Goal: Task Accomplishment & Management: Use online tool/utility

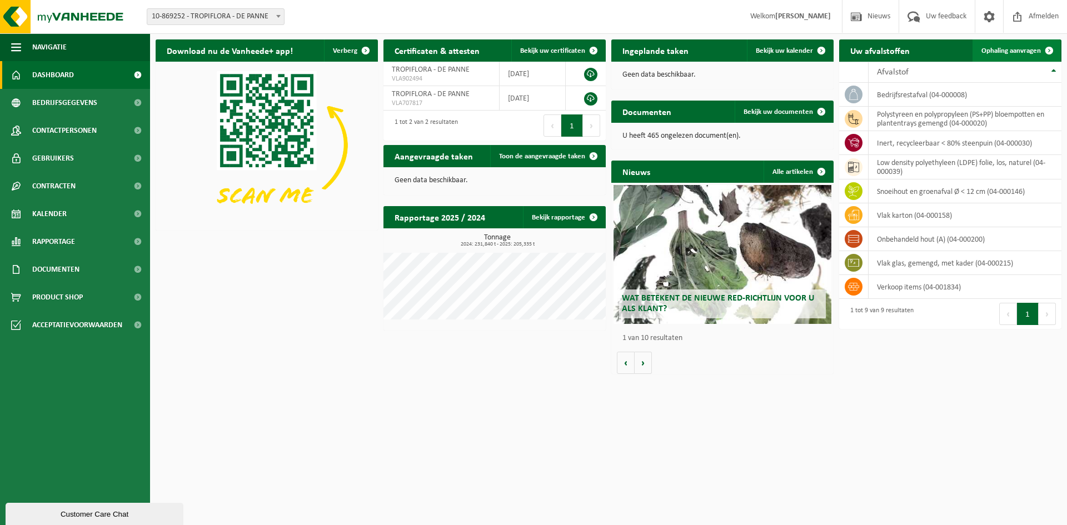
click at [994, 53] on span "Ophaling aanvragen" at bounding box center [1010, 50] width 59 height 7
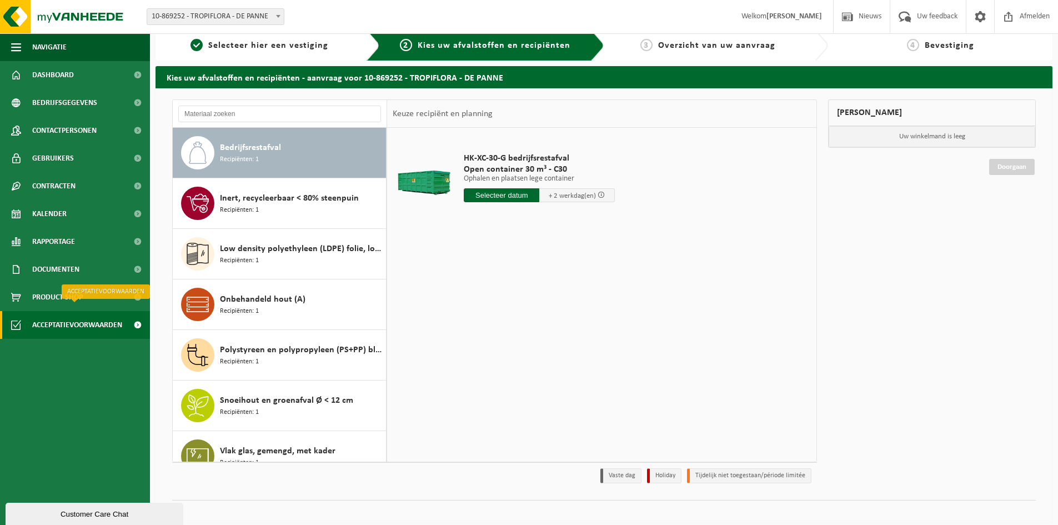
scroll to position [18, 0]
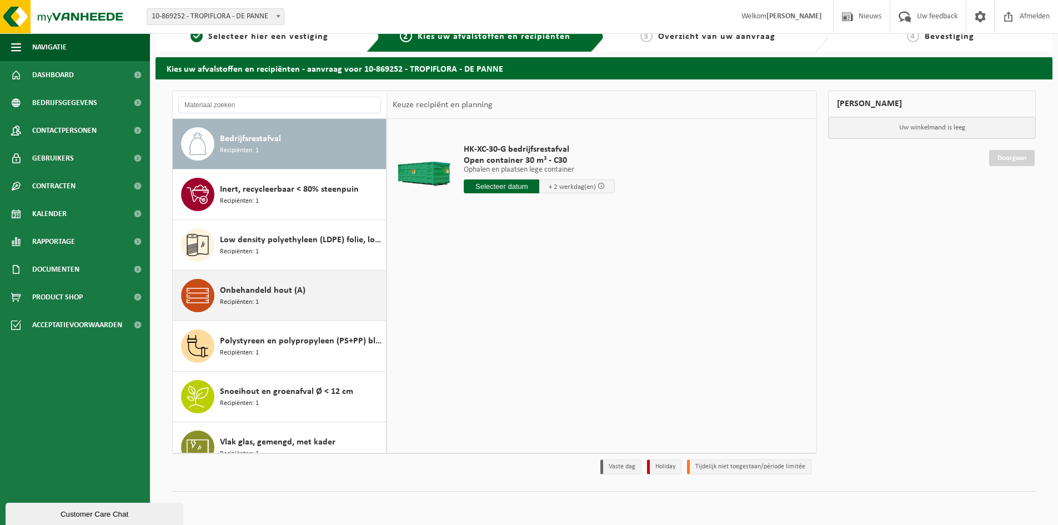
click at [256, 301] on span "Recipiënten: 1" at bounding box center [239, 302] width 39 height 11
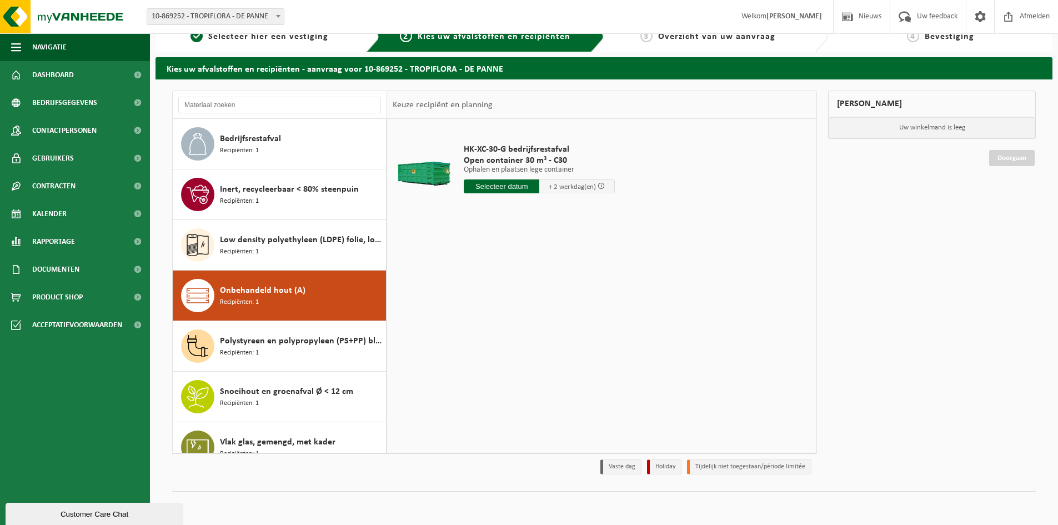
scroll to position [70, 0]
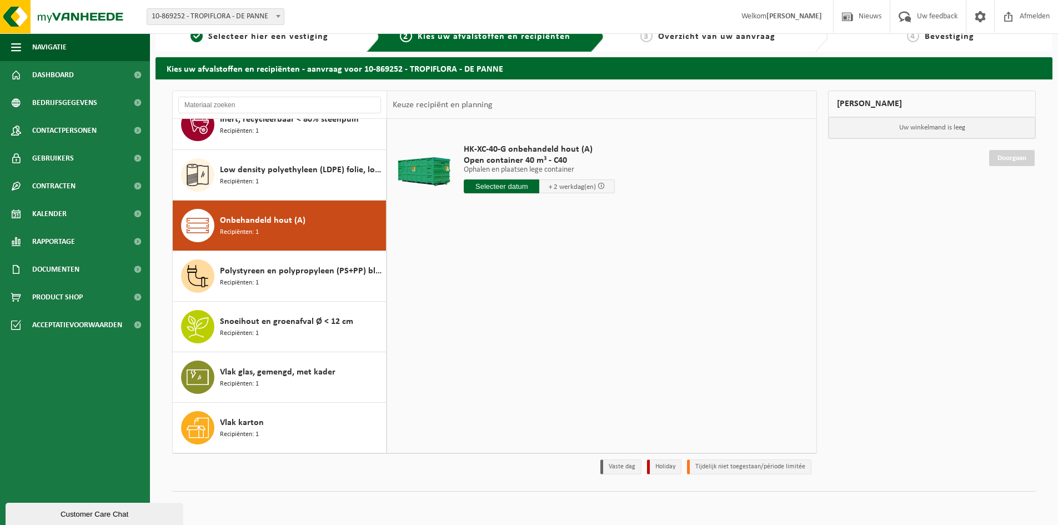
click at [512, 187] on input "text" at bounding box center [502, 186] width 76 height 14
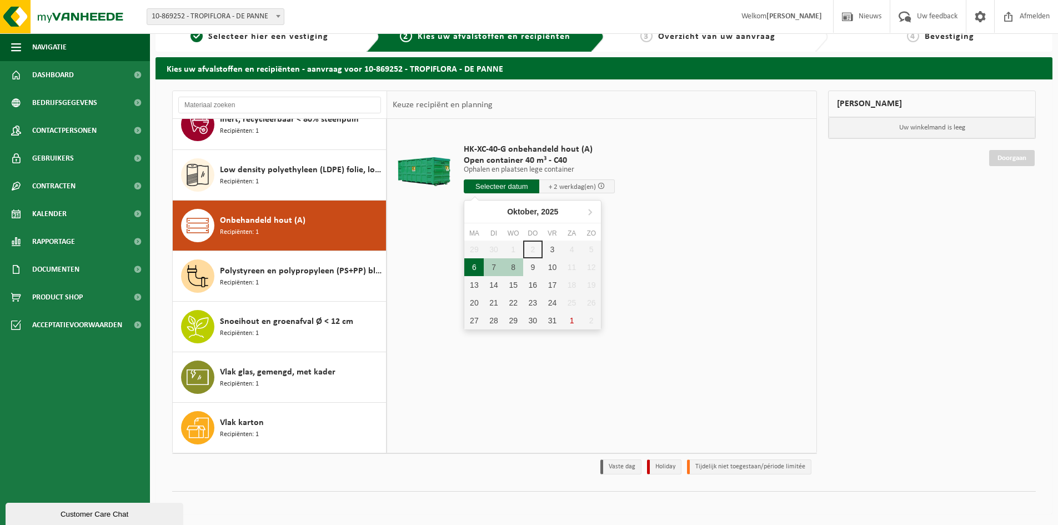
click at [476, 268] on div "6" at bounding box center [473, 267] width 19 height 18
type input "Van 2025-10-06"
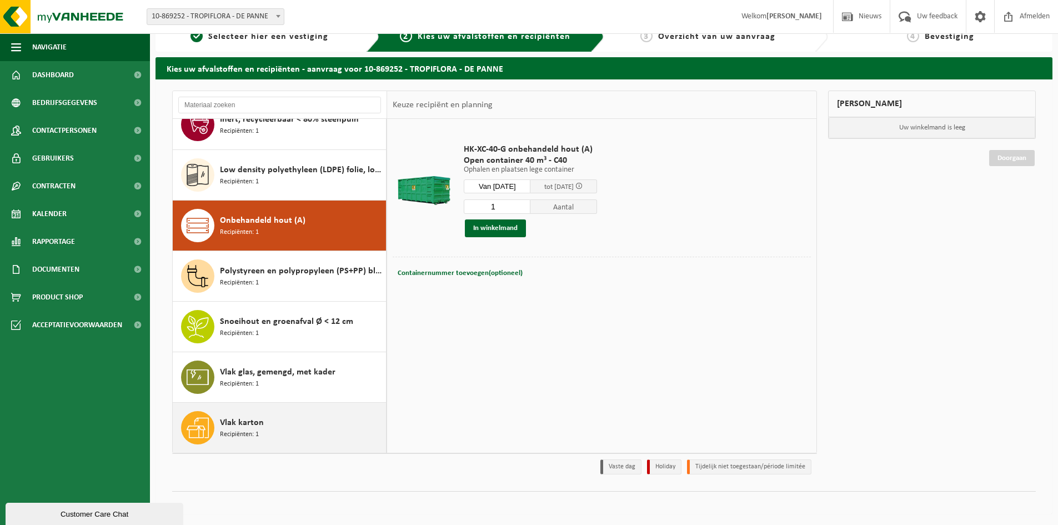
click at [242, 422] on span "Vlak karton" at bounding box center [242, 422] width 44 height 13
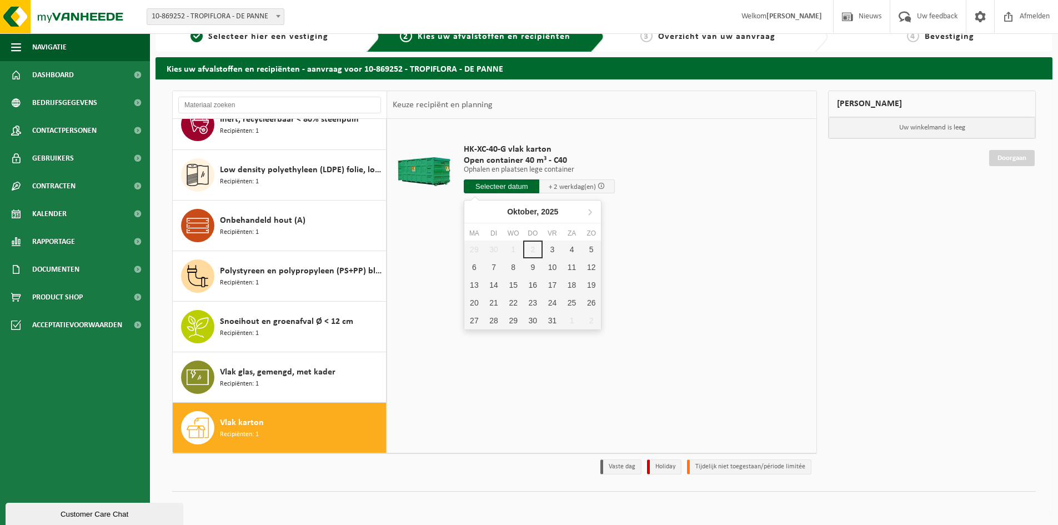
click at [505, 181] on input "text" at bounding box center [502, 186] width 76 height 14
click at [468, 267] on div "6" at bounding box center [473, 267] width 19 height 18
type input "Van 2025-10-06"
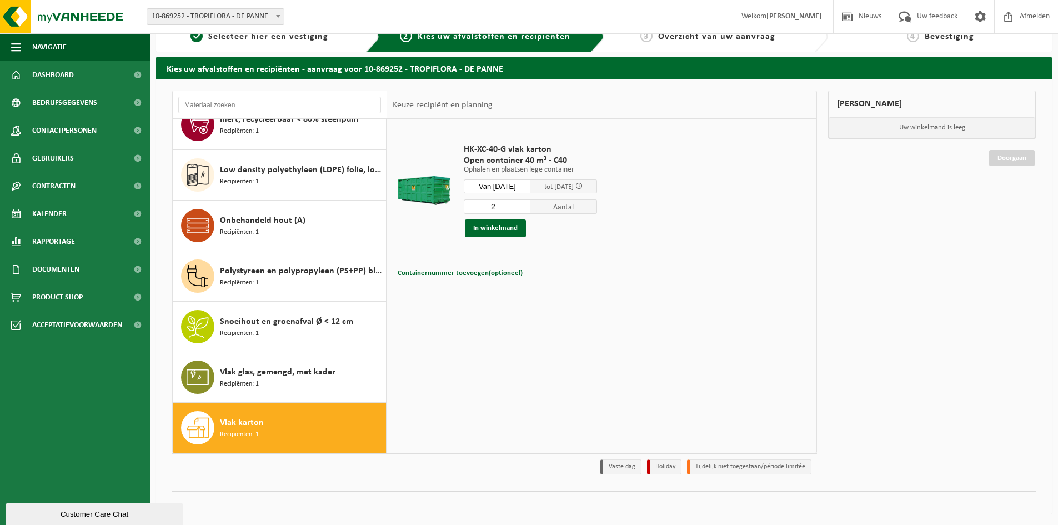
type input "2"
click at [530, 203] on input "2" at bounding box center [497, 206] width 67 height 14
click at [507, 228] on button "In winkelmand" at bounding box center [495, 228] width 61 height 18
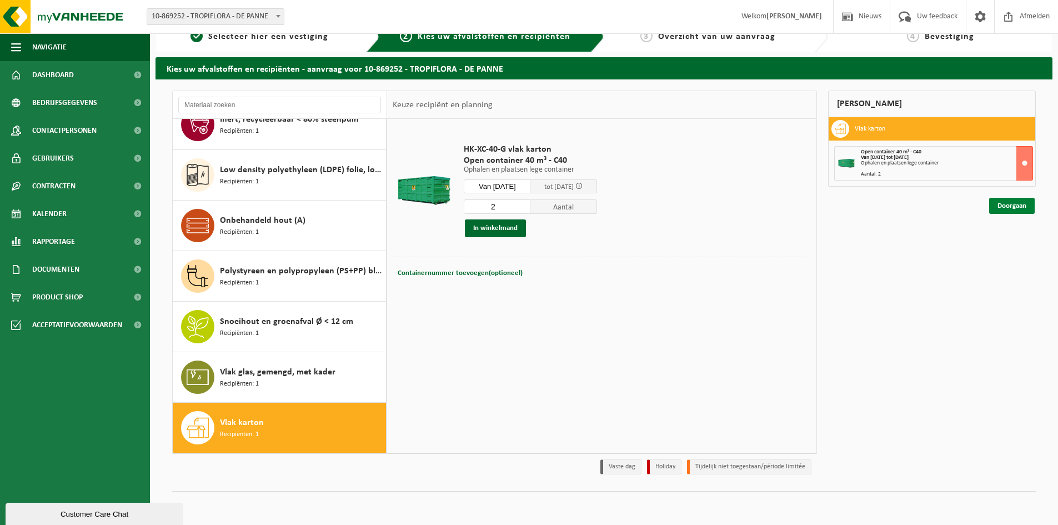
click at [994, 204] on link "Doorgaan" at bounding box center [1012, 206] width 46 height 16
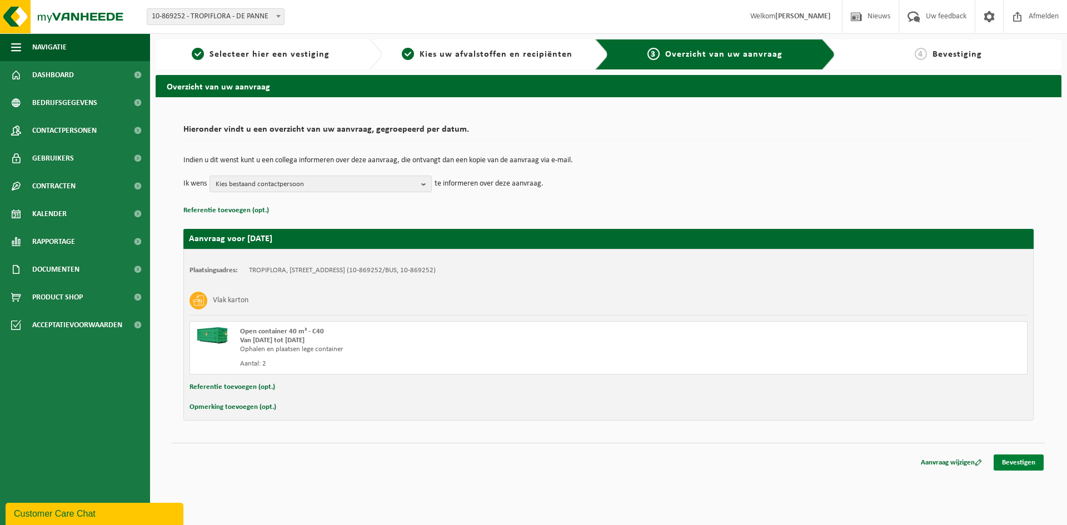
click at [1008, 466] on link "Bevestigen" at bounding box center [1018, 462] width 50 height 16
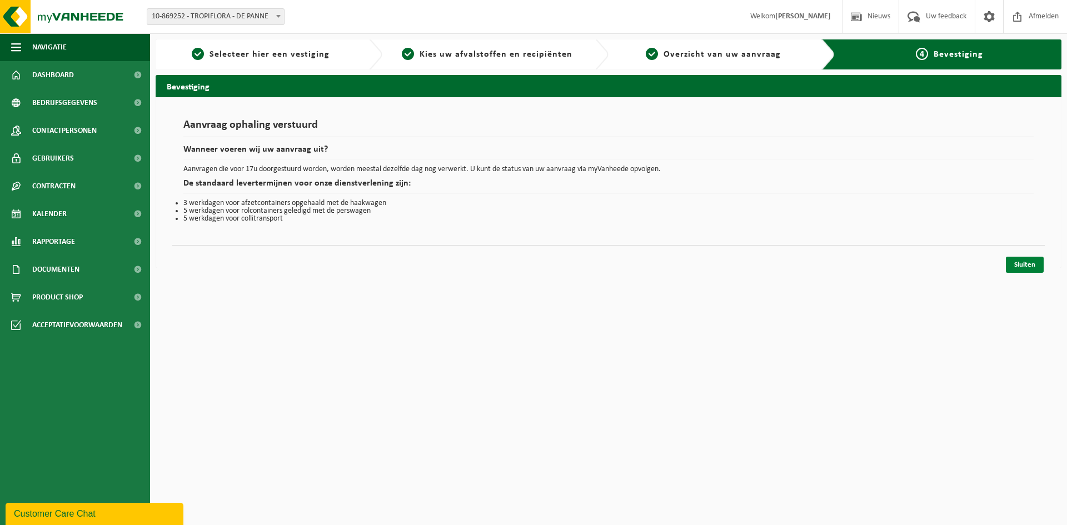
click at [1019, 263] on link "Sluiten" at bounding box center [1024, 265] width 38 height 16
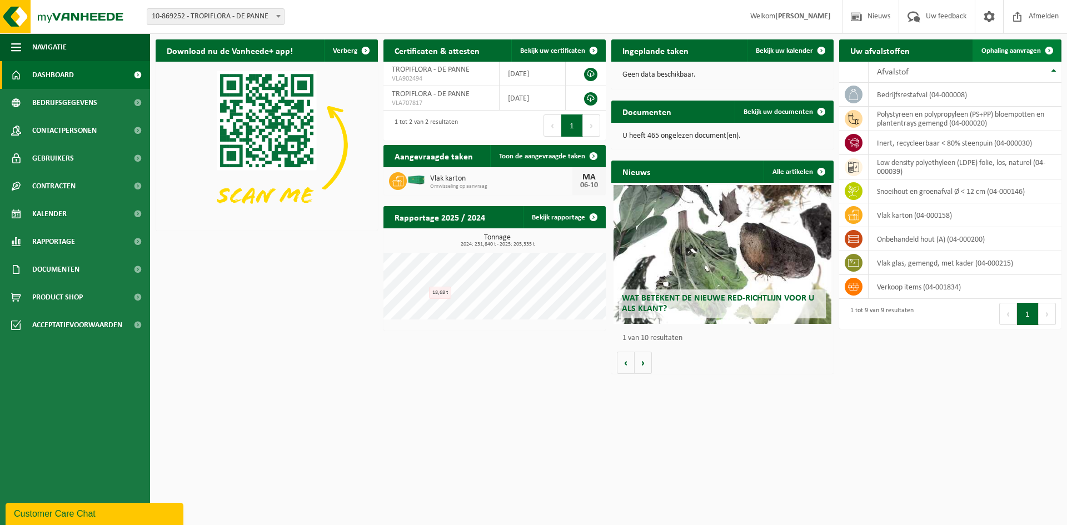
click at [1003, 53] on span "Ophaling aanvragen" at bounding box center [1010, 50] width 59 height 7
click at [1003, 56] on link "Ophaling aanvragen" at bounding box center [1016, 50] width 88 height 22
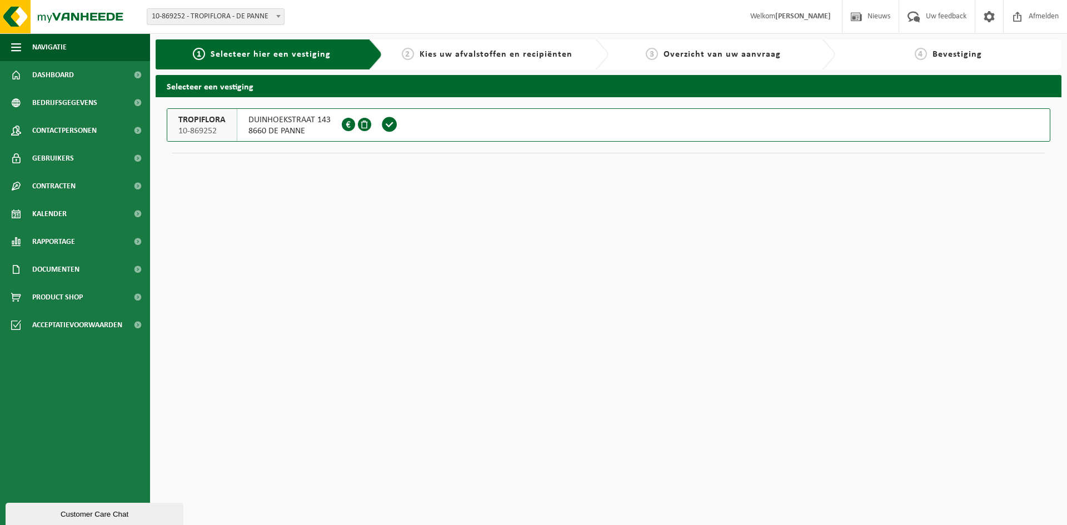
click at [386, 126] on span at bounding box center [389, 124] width 17 height 17
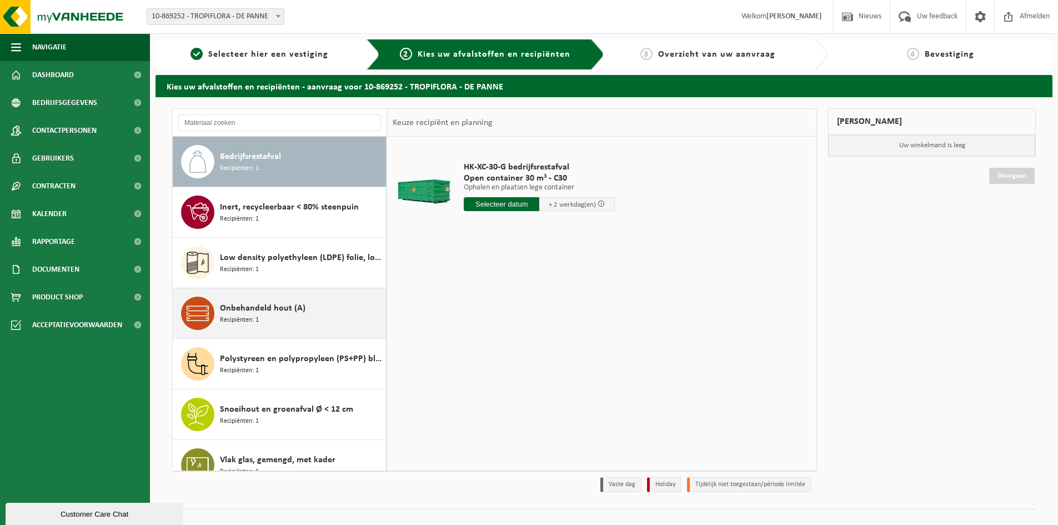
click at [274, 314] on span "Onbehandeld hout (A)" at bounding box center [263, 308] width 86 height 13
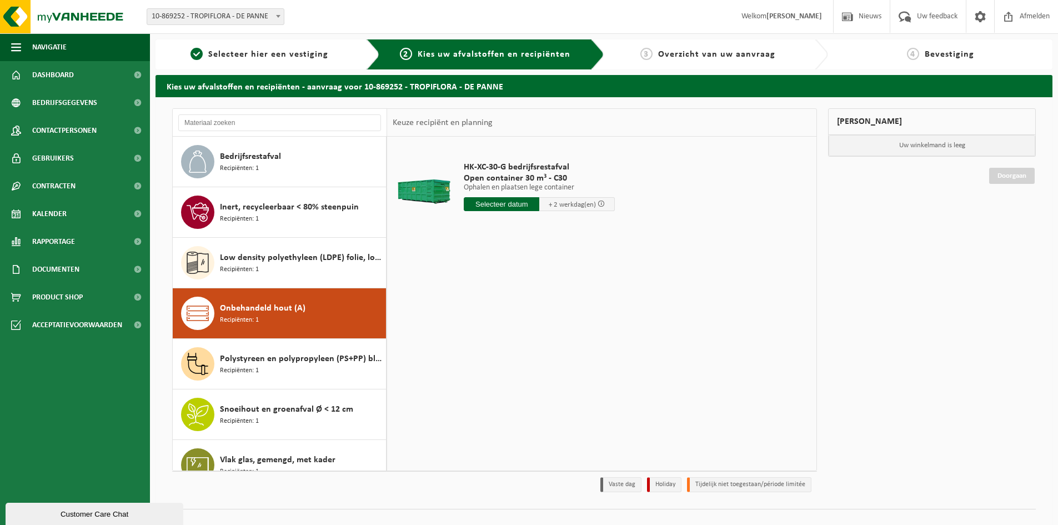
scroll to position [70, 0]
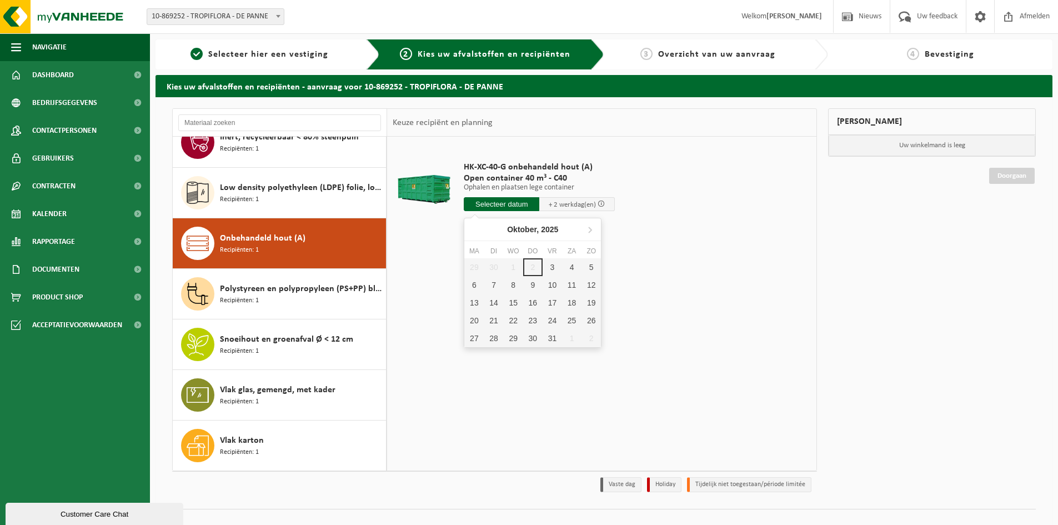
click at [492, 206] on input "text" at bounding box center [502, 204] width 76 height 14
click at [475, 284] on div "6" at bounding box center [473, 285] width 19 height 18
type input "Van 2025-10-06"
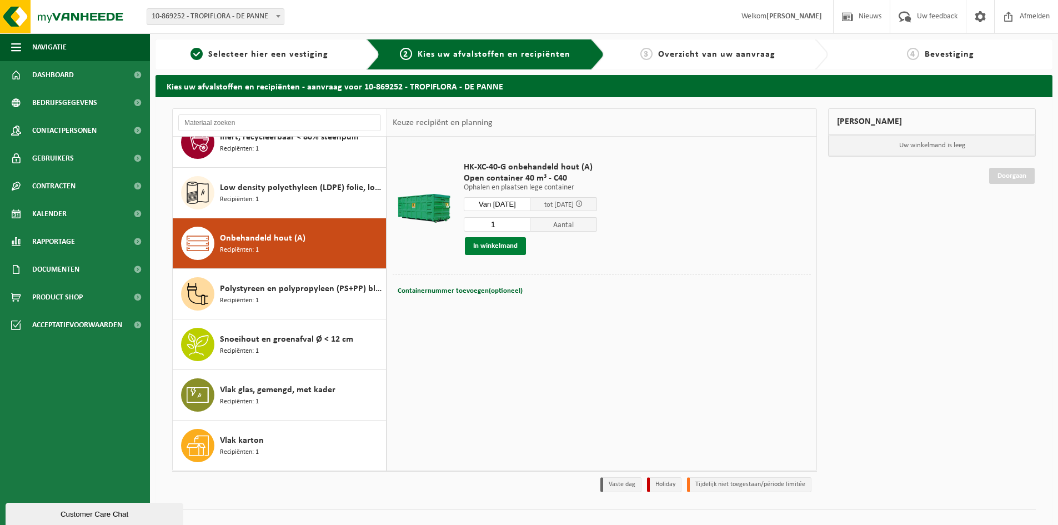
click at [496, 247] on button "In winkelmand" at bounding box center [495, 246] width 61 height 18
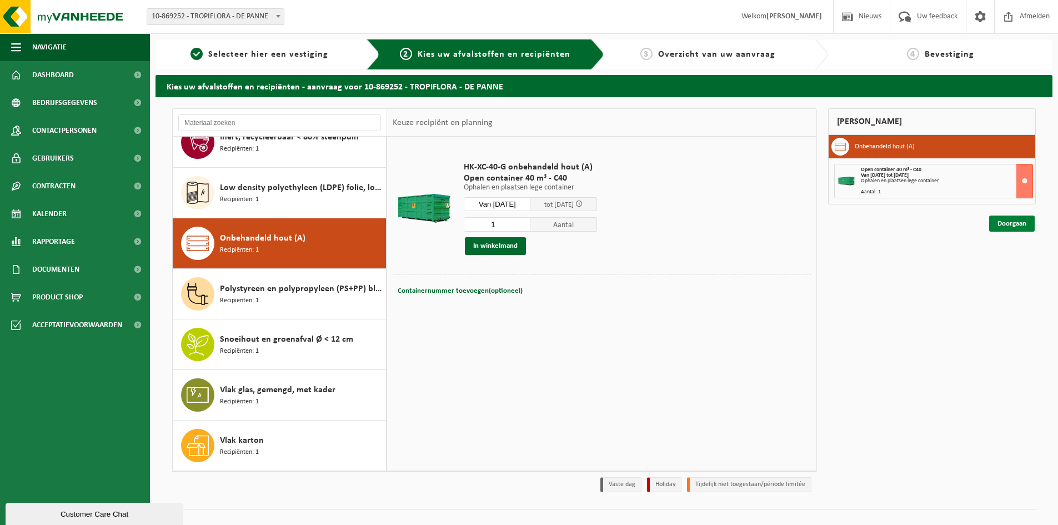
click at [1006, 226] on link "Doorgaan" at bounding box center [1012, 224] width 46 height 16
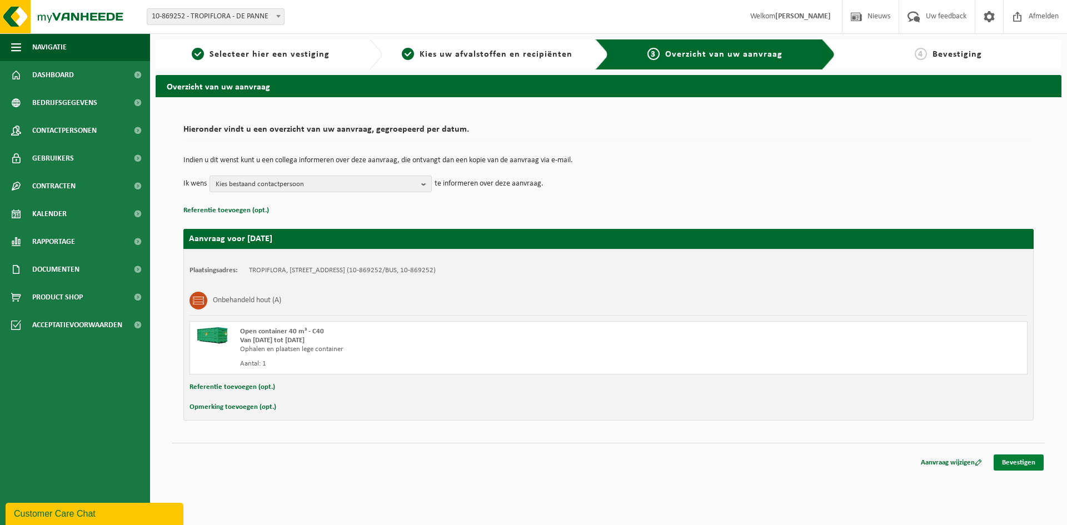
click at [1008, 459] on link "Bevestigen" at bounding box center [1018, 462] width 50 height 16
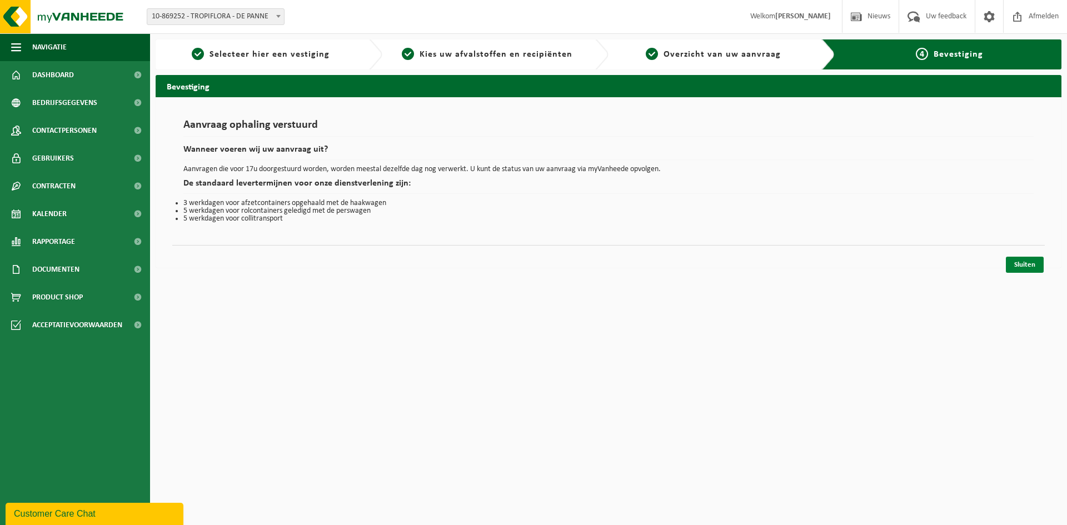
click at [1023, 261] on link "Sluiten" at bounding box center [1024, 265] width 38 height 16
